Goal: Task Accomplishment & Management: Manage account settings

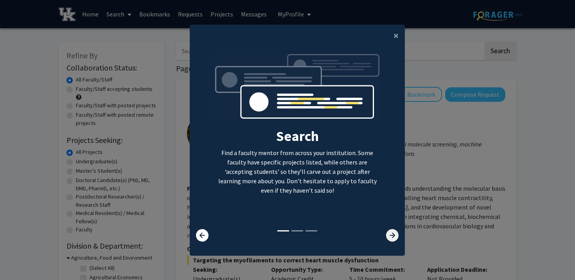
click at [388, 232] on icon at bounding box center [392, 235] width 13 height 13
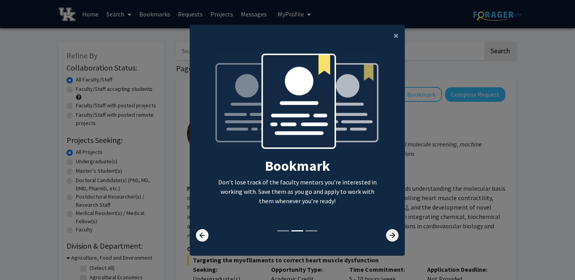
click at [388, 232] on icon at bounding box center [392, 235] width 13 height 13
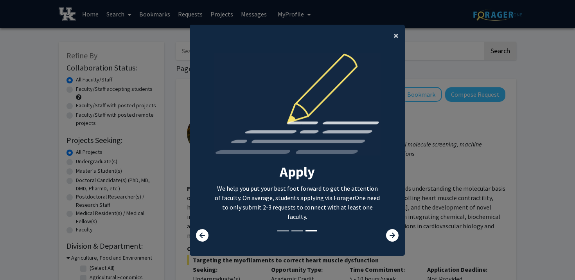
click at [397, 37] on span "×" at bounding box center [395, 35] width 5 height 12
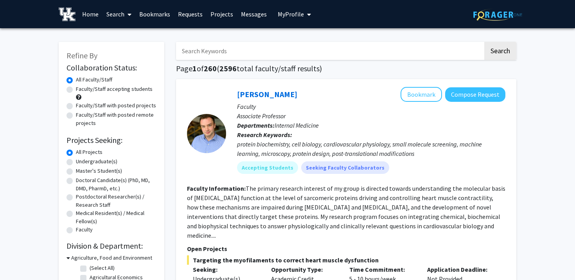
click at [280, 12] on span "My Profile" at bounding box center [291, 14] width 26 height 8
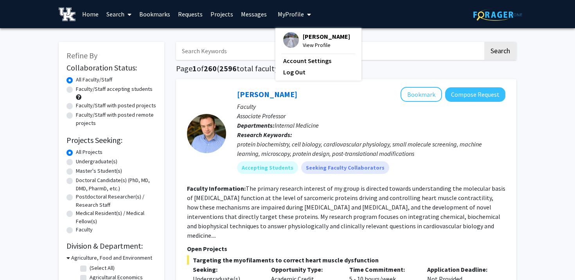
click at [303, 45] on span "View Profile" at bounding box center [326, 45] width 47 height 9
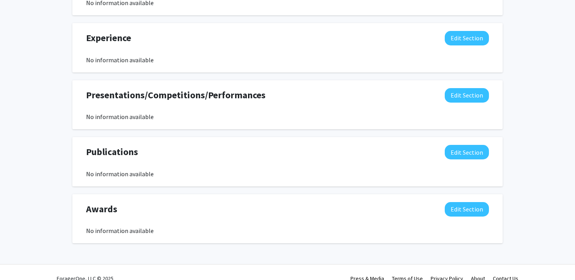
scroll to position [479, 0]
